Goal: Information Seeking & Learning: Understand process/instructions

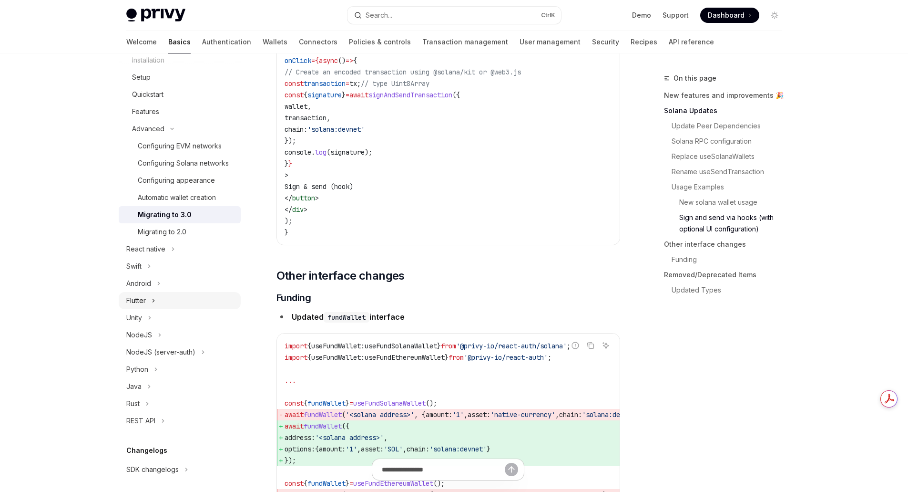
scroll to position [238, 0]
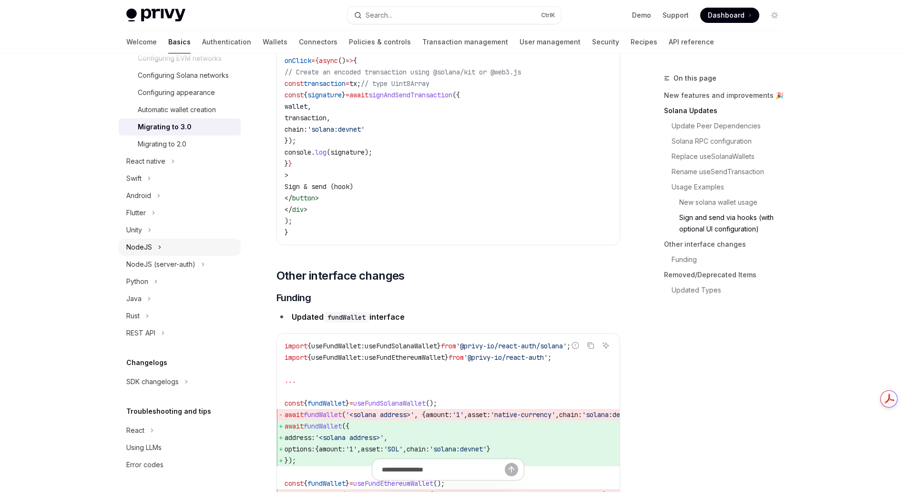
click at [145, 253] on div "NodeJS" at bounding box center [139, 246] width 26 height 11
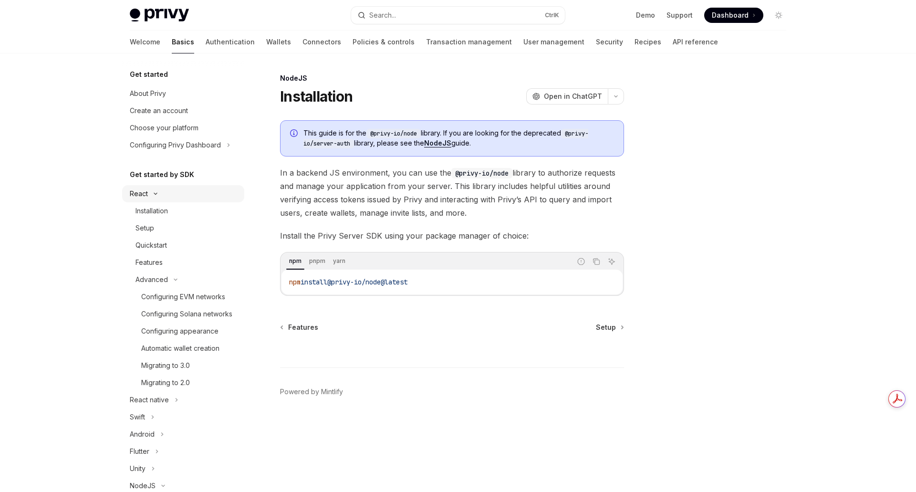
click at [148, 195] on button "React" at bounding box center [183, 193] width 122 height 17
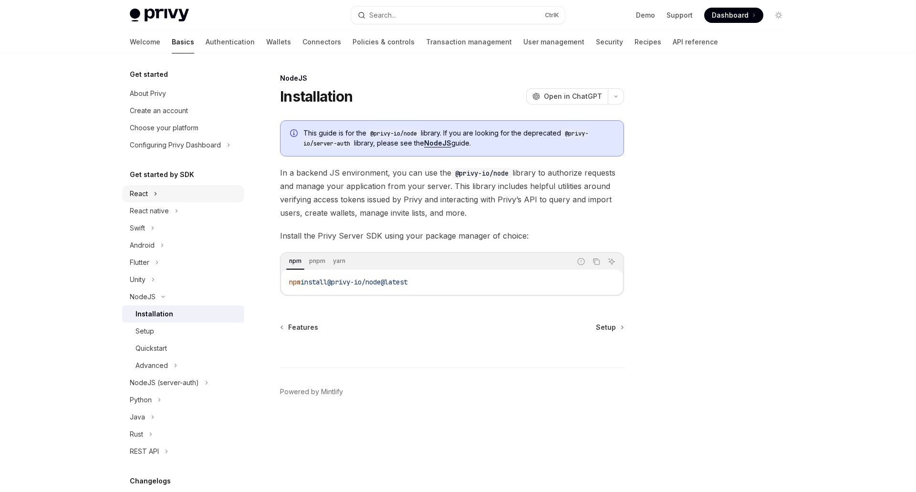
click at [149, 193] on button "React" at bounding box center [183, 193] width 122 height 17
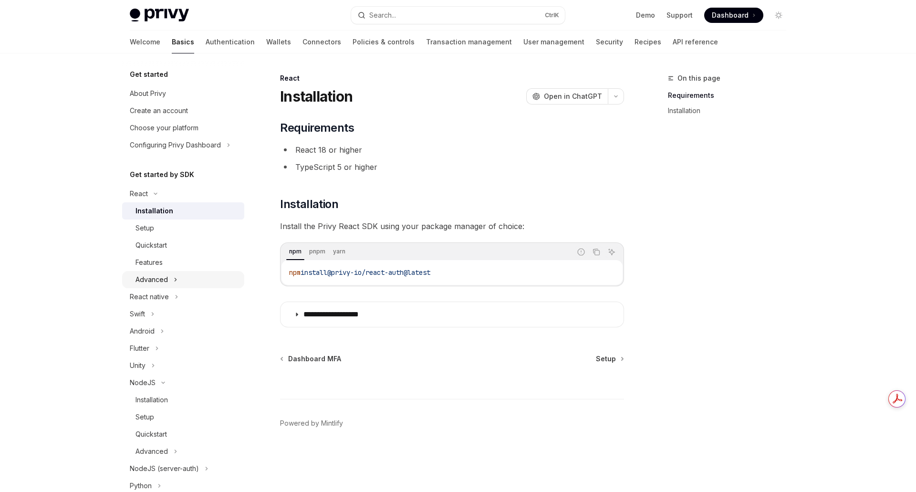
click at [153, 278] on div "Advanced" at bounding box center [151, 279] width 32 height 11
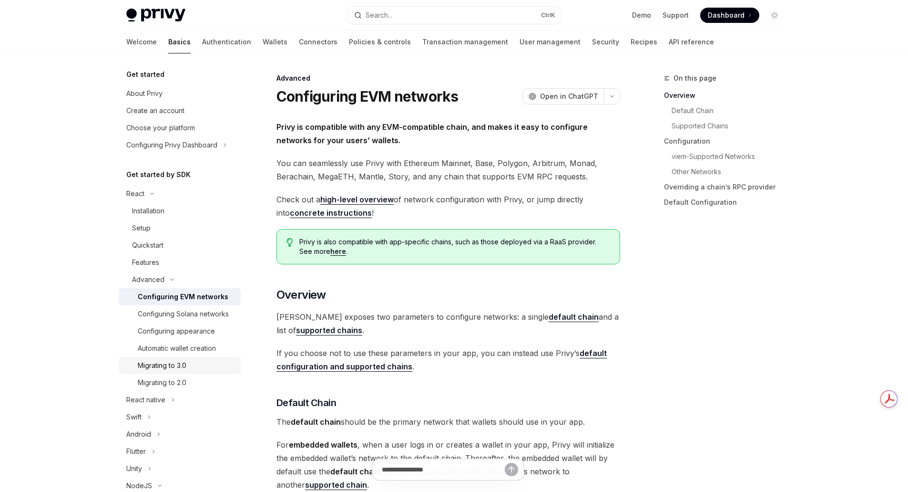
click at [172, 371] on div "Migrating to 3.0" at bounding box center [162, 365] width 49 height 11
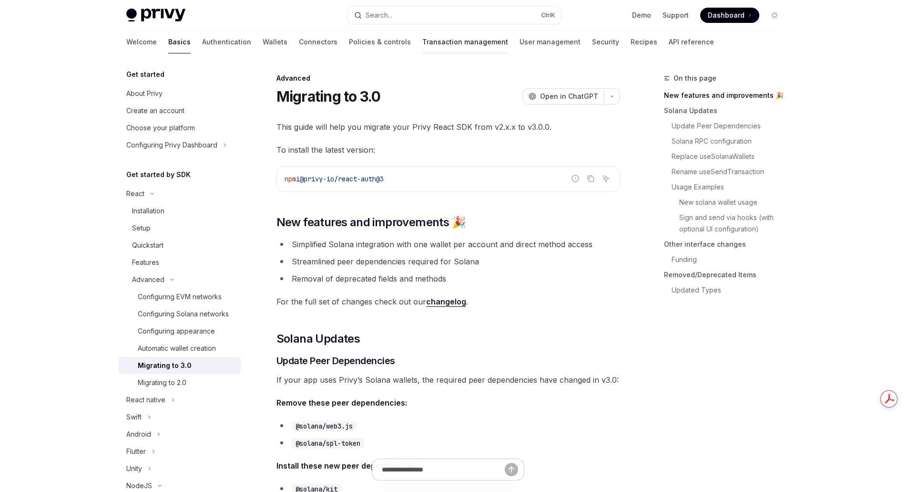
click at [422, 42] on link "Transaction management" at bounding box center [465, 42] width 86 height 23
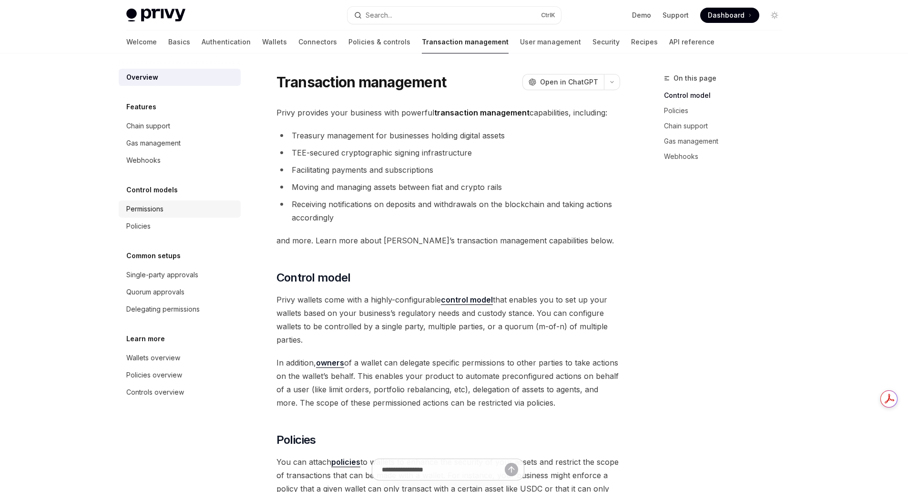
click at [155, 212] on div "Permissions" at bounding box center [144, 208] width 37 height 11
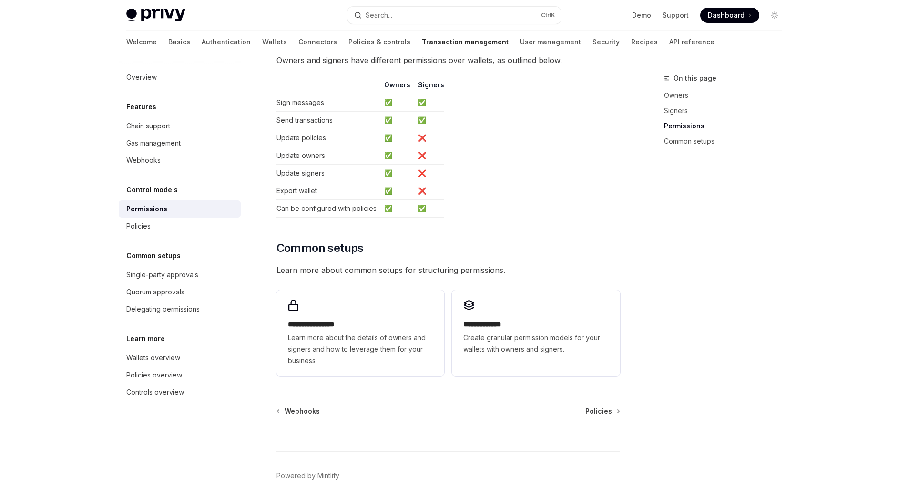
scroll to position [582, 0]
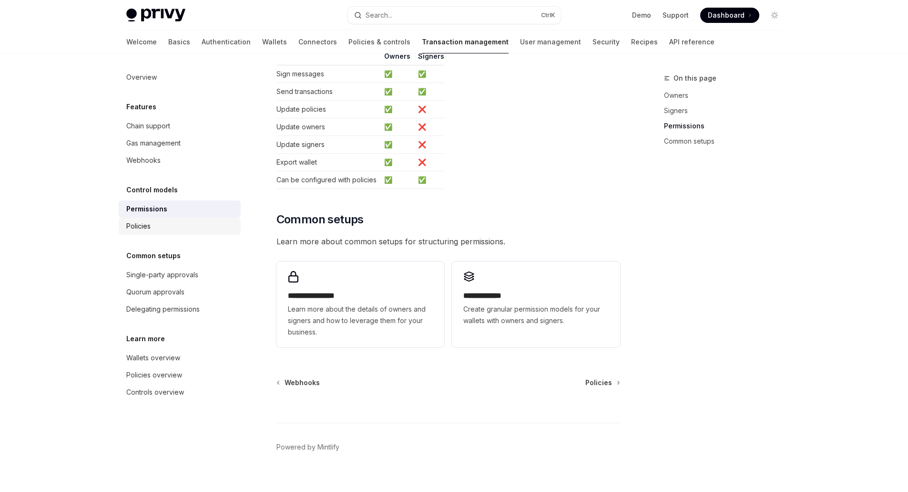
click at [152, 224] on div "Policies" at bounding box center [180, 225] width 109 height 11
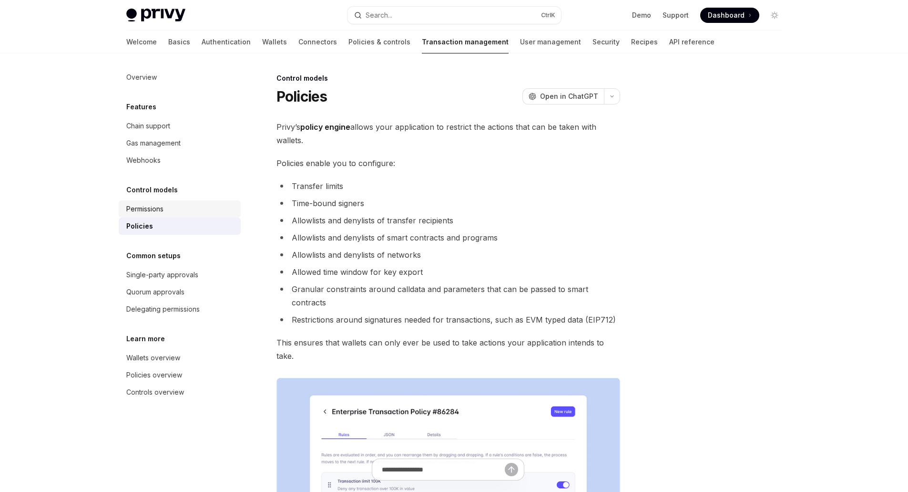
click at [154, 212] on div "Permissions" at bounding box center [144, 208] width 37 height 11
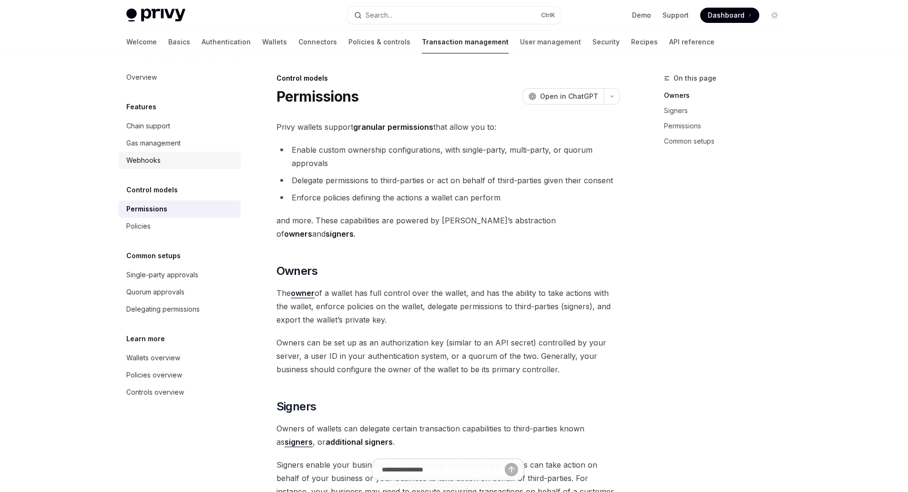
click at [154, 160] on div "Webhooks" at bounding box center [143, 159] width 34 height 11
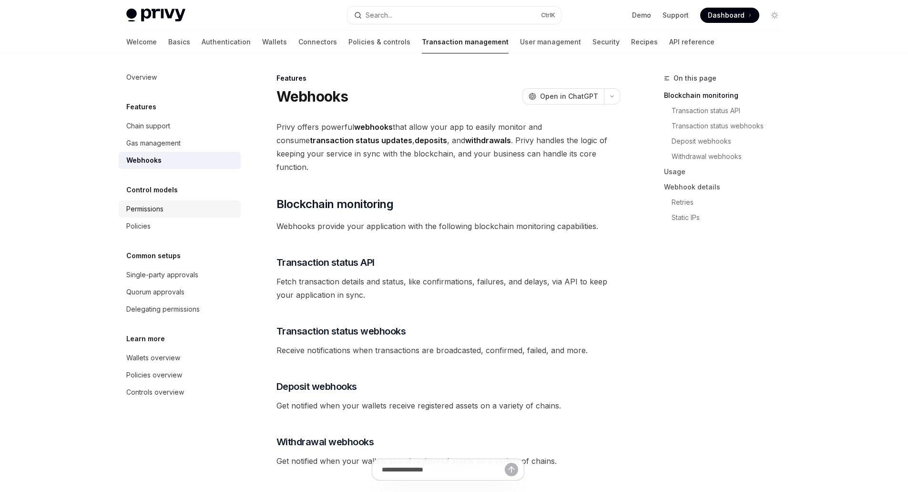
click at [150, 207] on div "Permissions" at bounding box center [144, 208] width 37 height 11
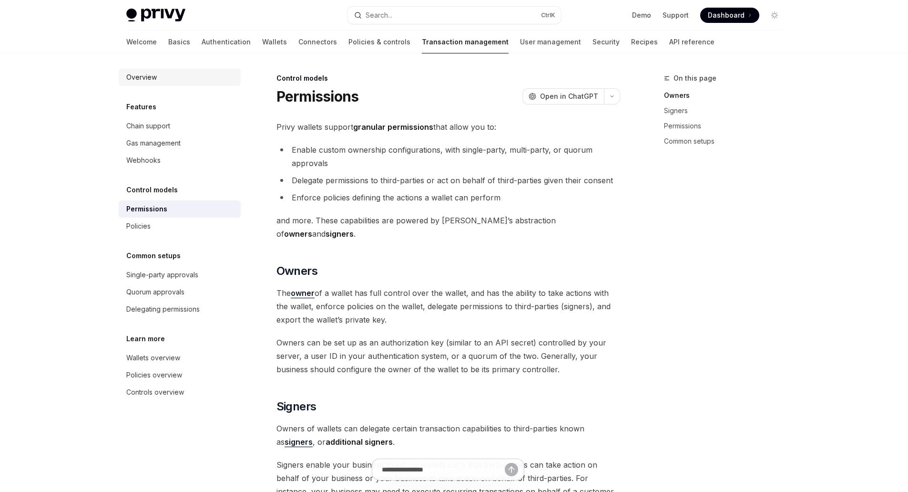
click at [130, 73] on div "Overview" at bounding box center [141, 77] width 31 height 11
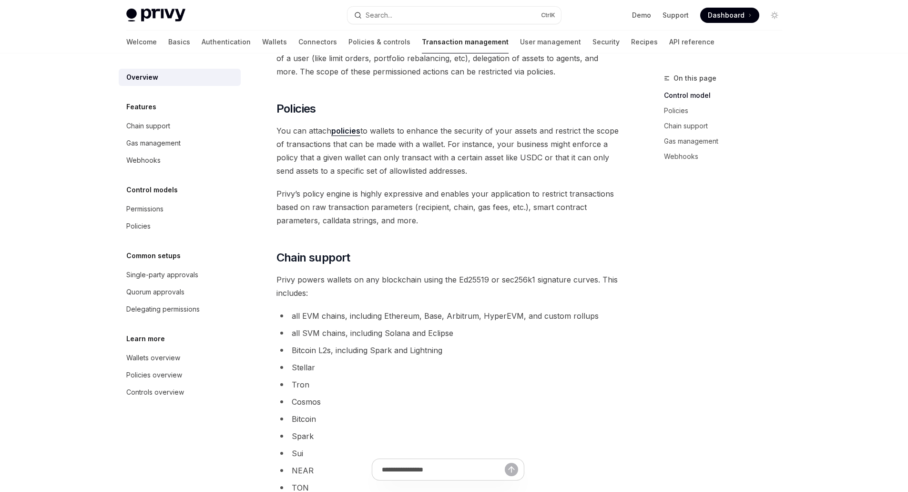
scroll to position [93, 0]
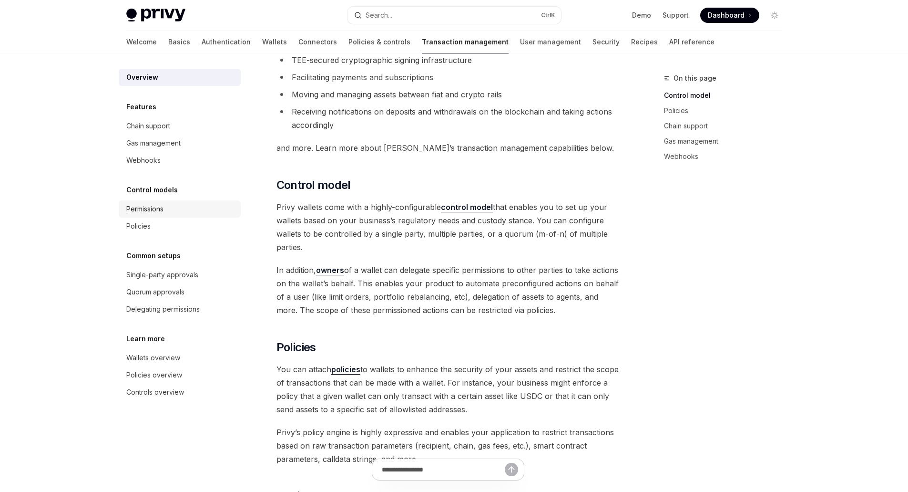
click at [166, 212] on div "Permissions" at bounding box center [180, 208] width 109 height 11
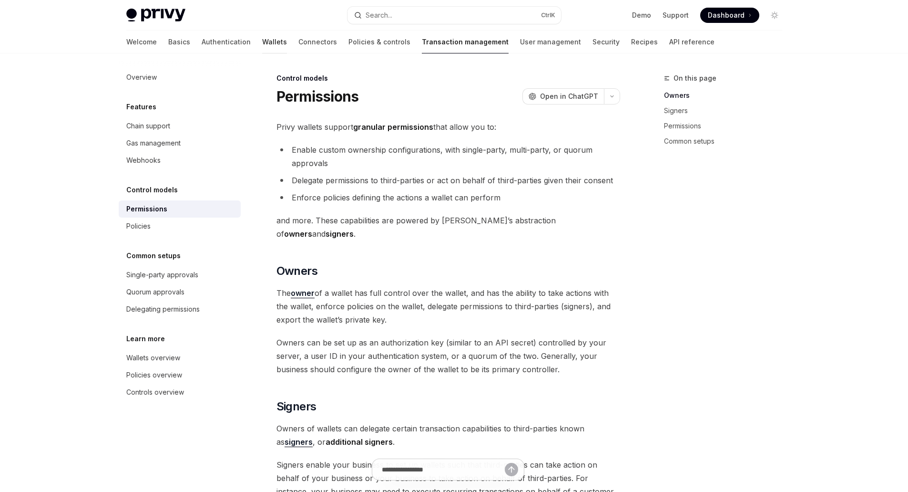
click at [262, 40] on link "Wallets" at bounding box center [274, 42] width 25 height 23
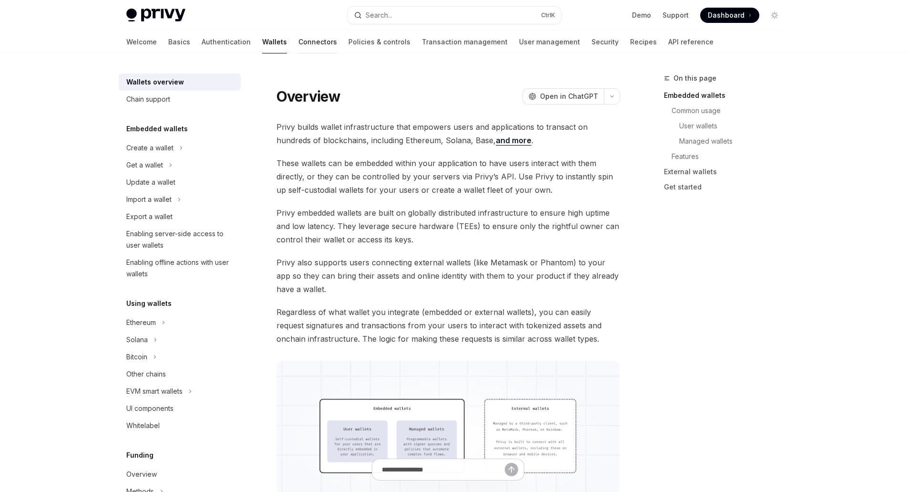
click at [299, 43] on link "Connectors" at bounding box center [318, 42] width 39 height 23
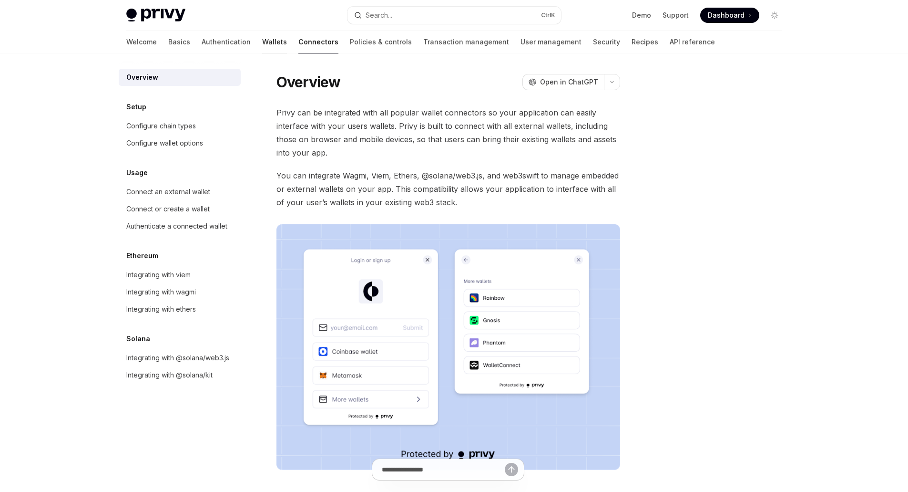
click at [262, 42] on link "Wallets" at bounding box center [274, 42] width 25 height 23
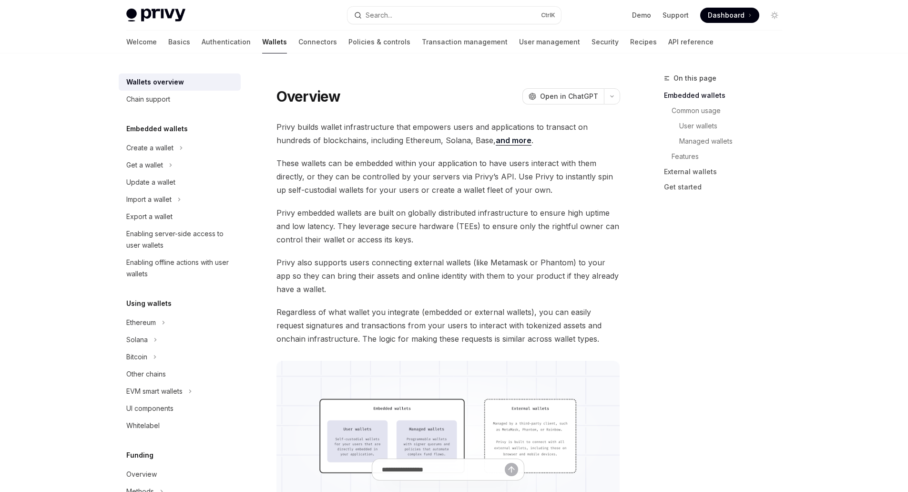
click at [262, 42] on link "Wallets" at bounding box center [274, 42] width 25 height 23
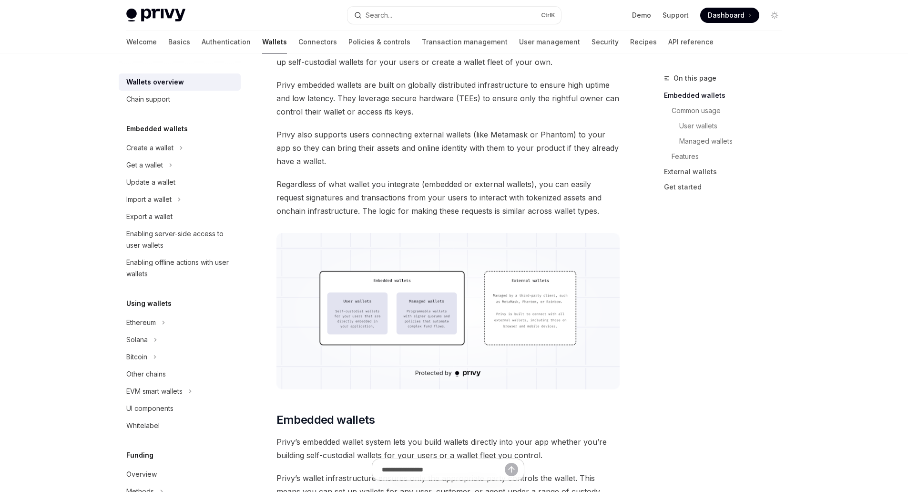
scroll to position [143, 0]
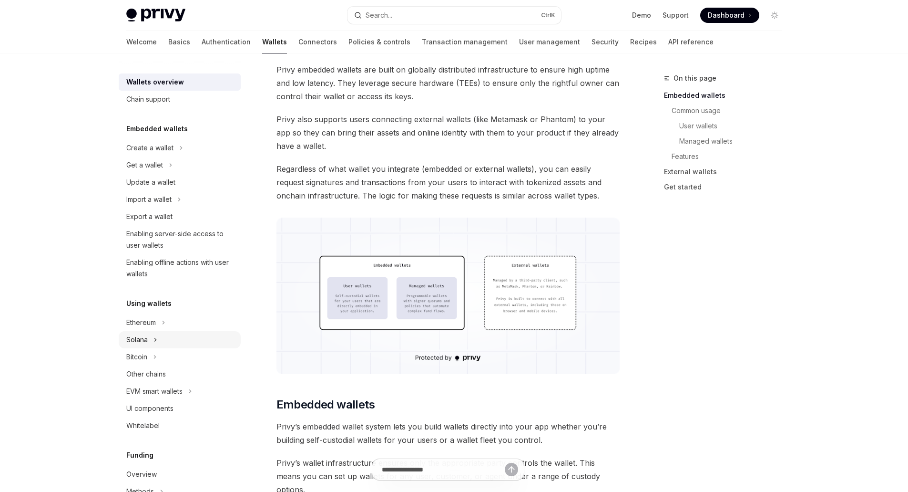
click at [137, 338] on div "Solana" at bounding box center [136, 339] width 21 height 11
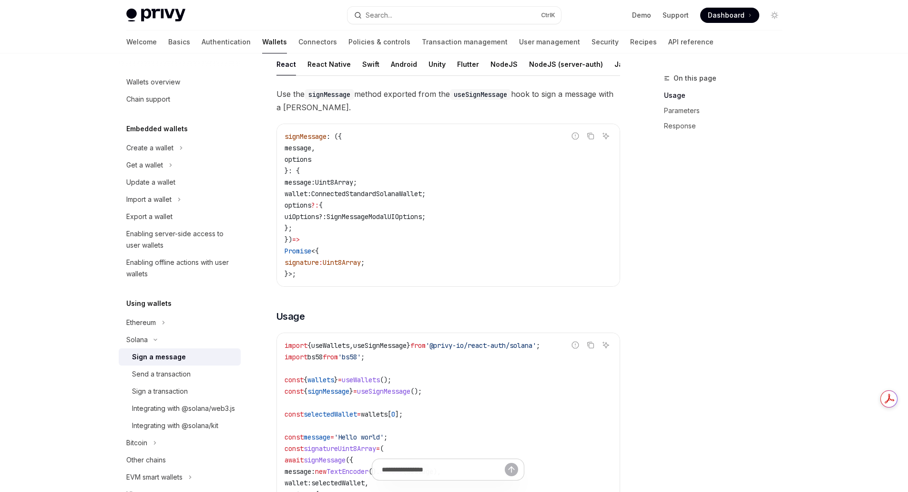
scroll to position [143, 0]
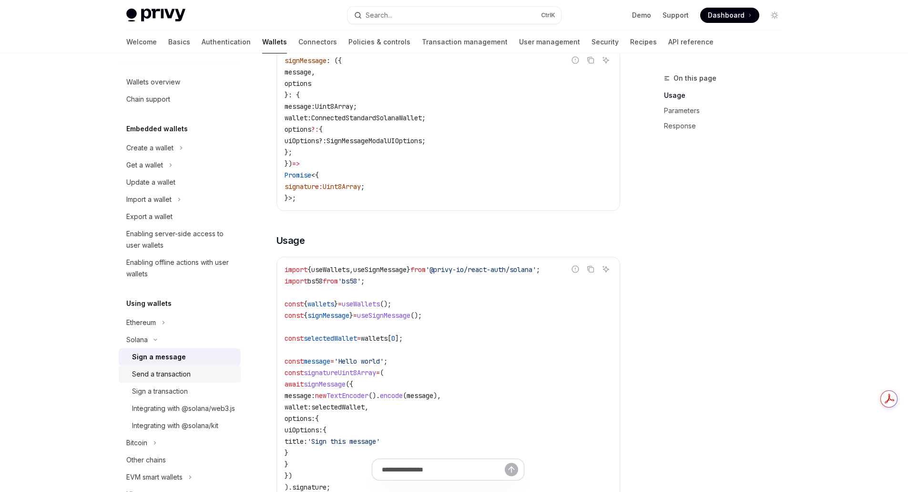
click at [170, 376] on div "Send a transaction" at bounding box center [161, 373] width 59 height 11
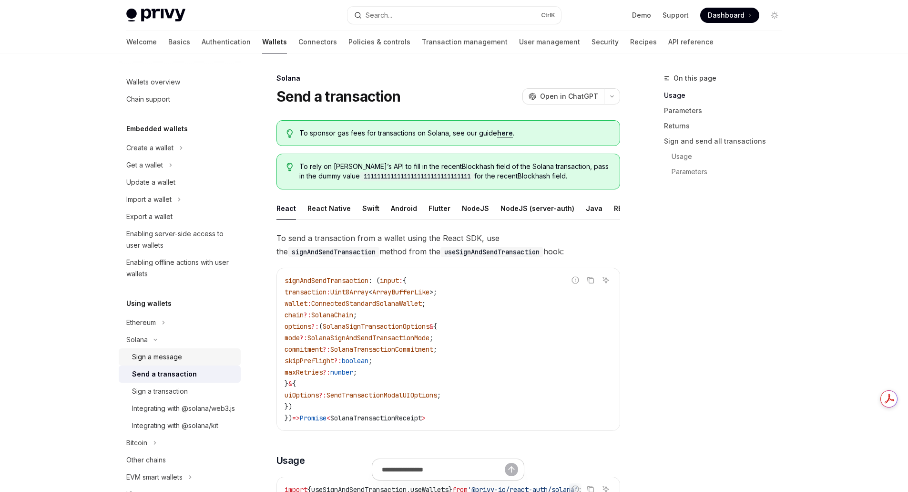
click at [175, 358] on div "Sign a message" at bounding box center [157, 356] width 50 height 11
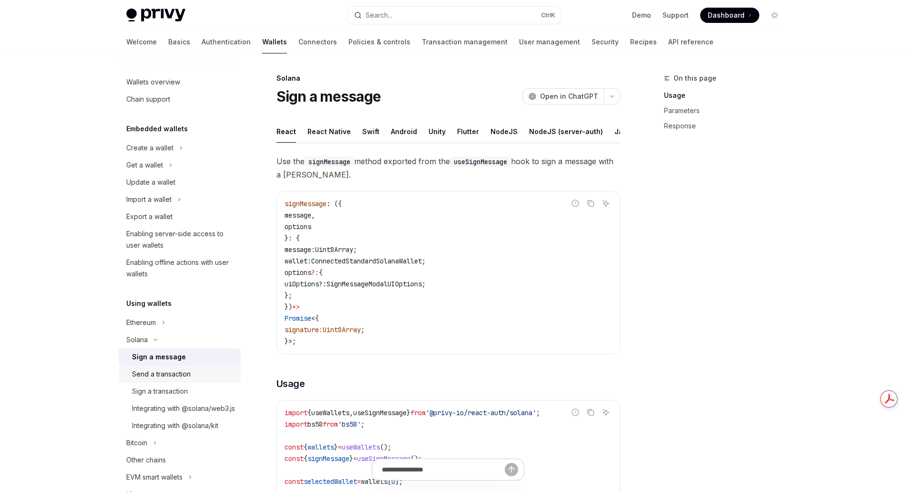
click at [155, 374] on div "Send a transaction" at bounding box center [161, 373] width 59 height 11
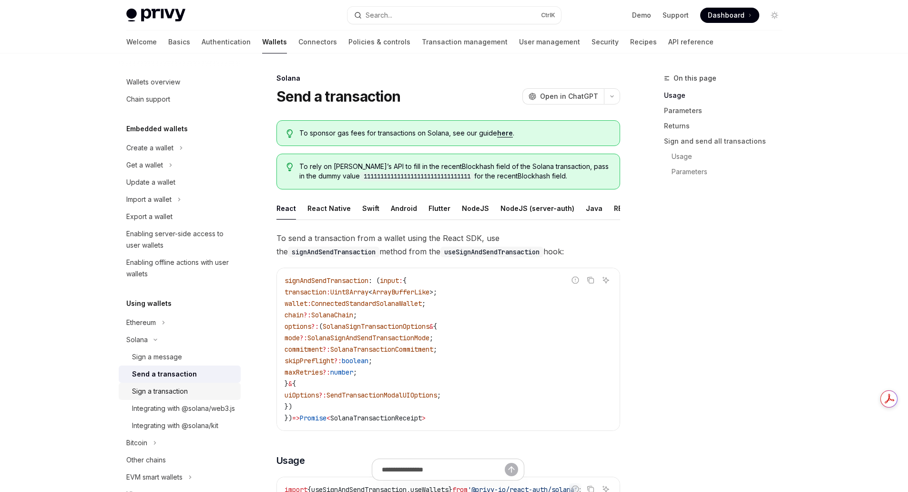
click at [173, 392] on div "Sign a transaction" at bounding box center [160, 390] width 56 height 11
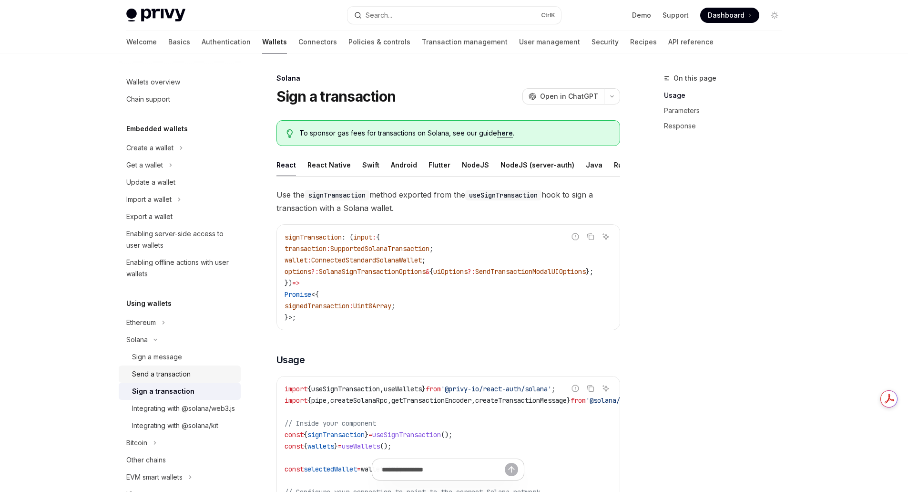
click at [174, 377] on div "Send a transaction" at bounding box center [161, 373] width 59 height 11
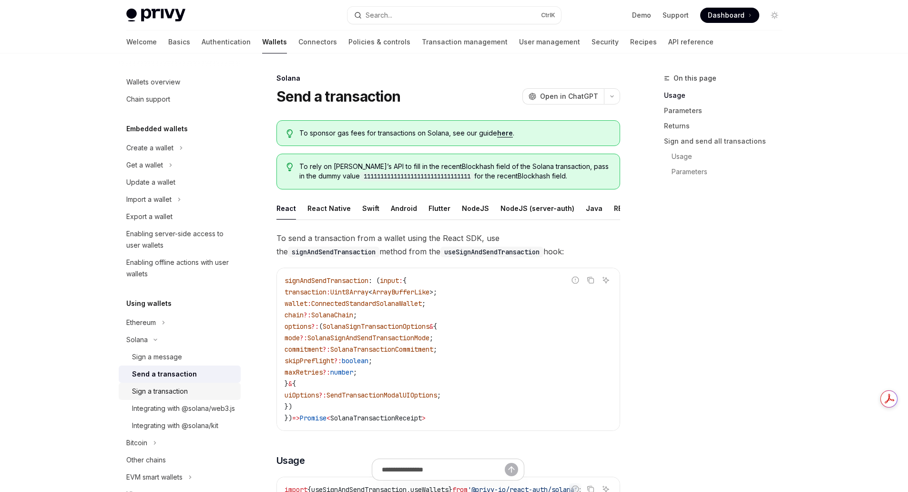
click at [175, 389] on div "Sign a transaction" at bounding box center [160, 390] width 56 height 11
type textarea "*"
